Goal: Task Accomplishment & Management: Use online tool/utility

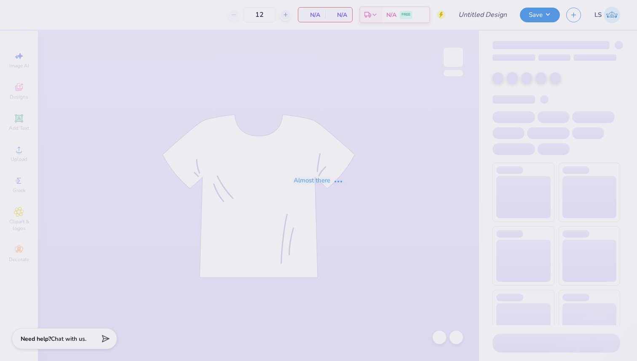
type input "625"
type input "Rho Gamma shirts 2"
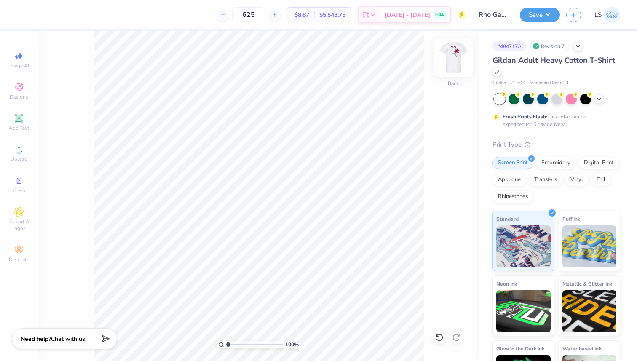
click at [451, 54] on img at bounding box center [453, 57] width 34 height 34
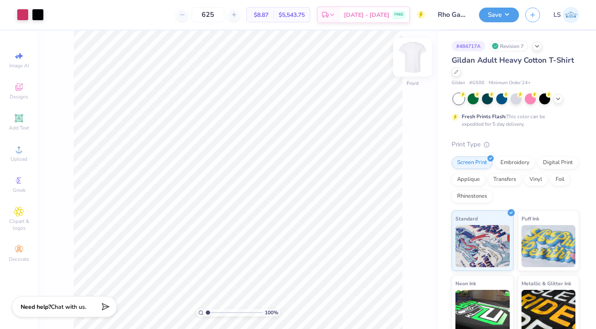
click at [413, 63] on img at bounding box center [413, 57] width 34 height 34
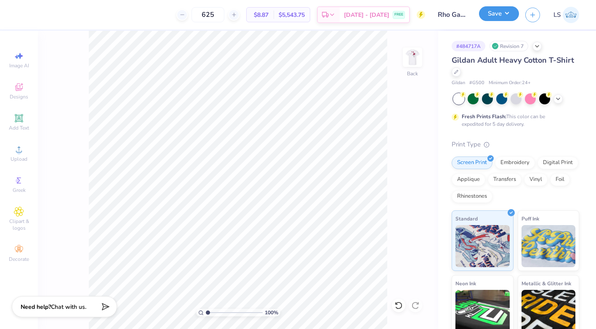
click at [501, 18] on button "Save" at bounding box center [499, 13] width 40 height 15
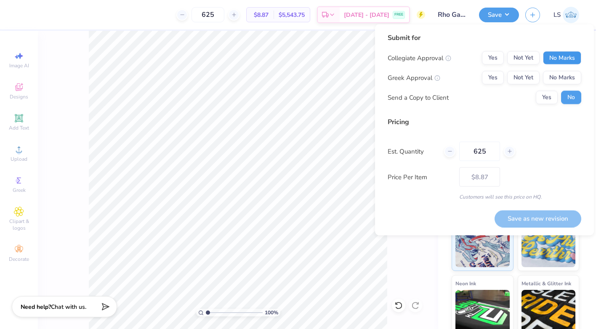
click at [566, 56] on button "No Marks" at bounding box center [562, 57] width 38 height 13
click at [486, 77] on button "Yes" at bounding box center [493, 77] width 22 height 13
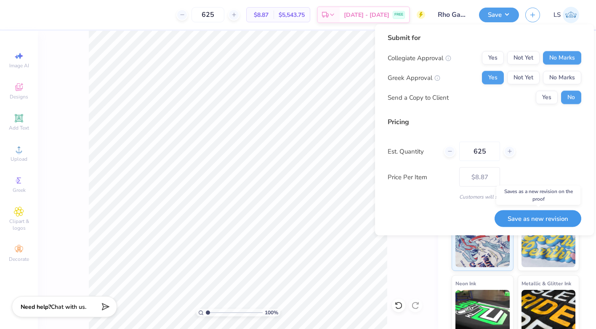
click at [533, 221] on button "Save as new revision" at bounding box center [538, 218] width 87 height 17
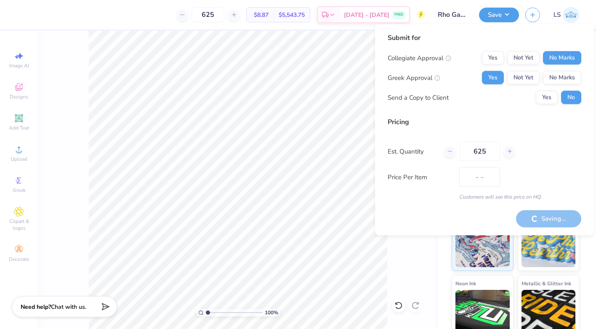
type input "$8.87"
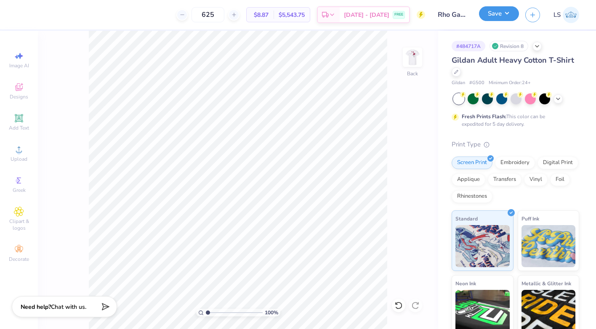
click at [503, 16] on button "Save" at bounding box center [499, 13] width 40 height 15
click at [509, 17] on button "Save" at bounding box center [499, 13] width 40 height 15
